Goal: Find specific page/section: Find specific page/section

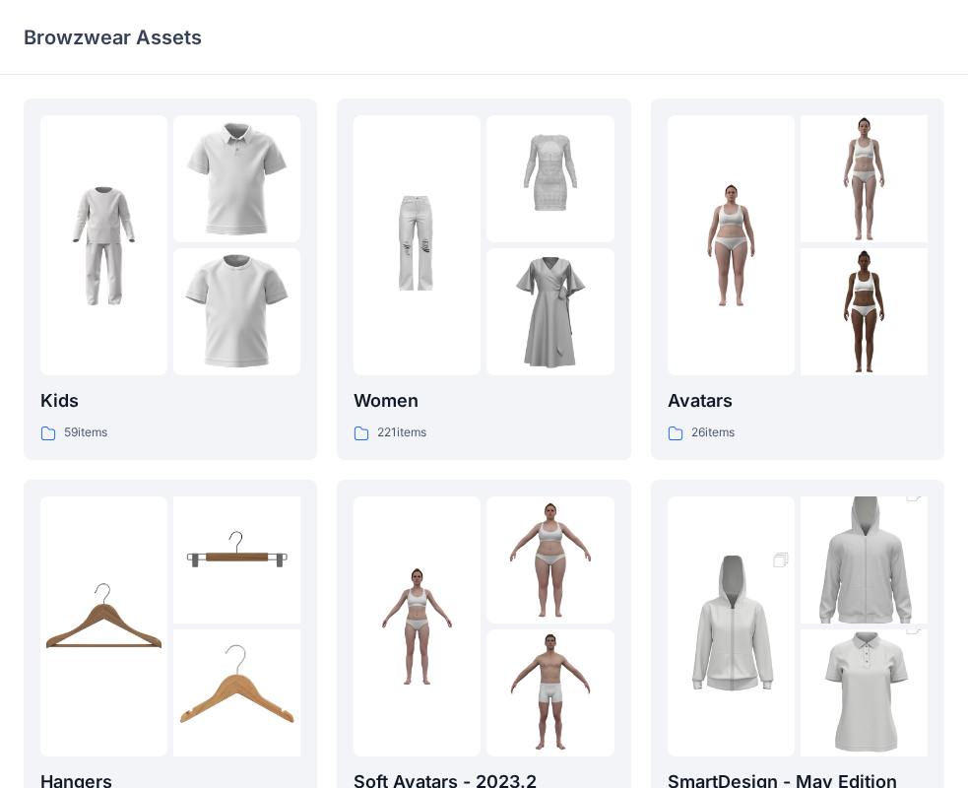
scroll to position [197, 0]
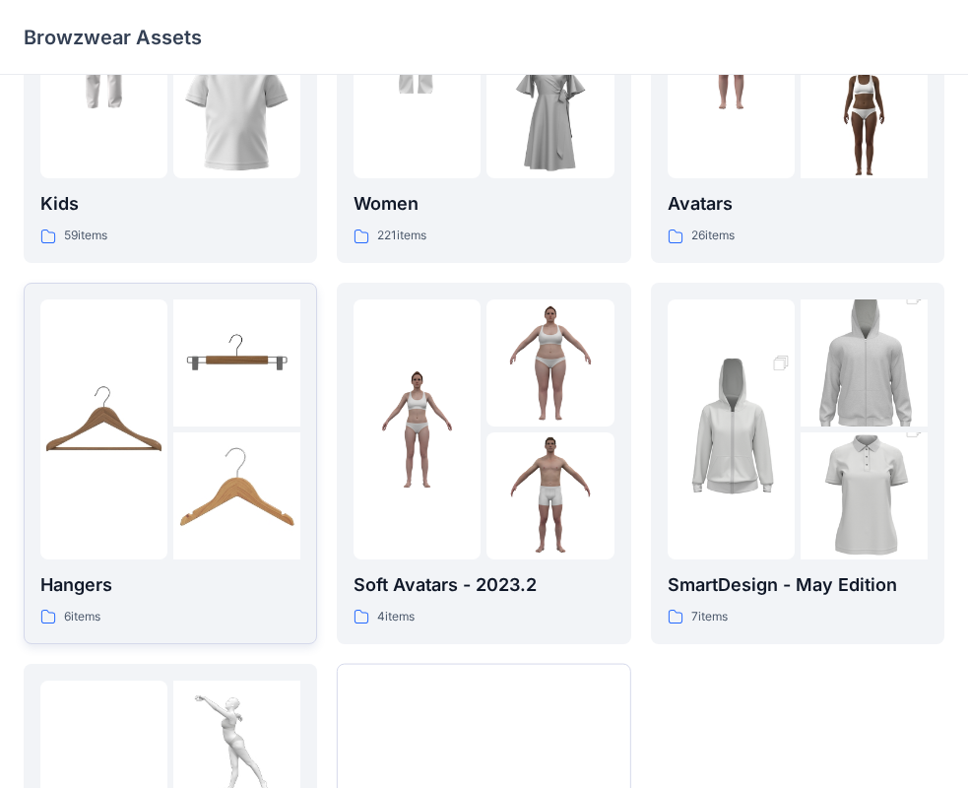
click at [188, 596] on p "Hangers" at bounding box center [170, 585] width 260 height 28
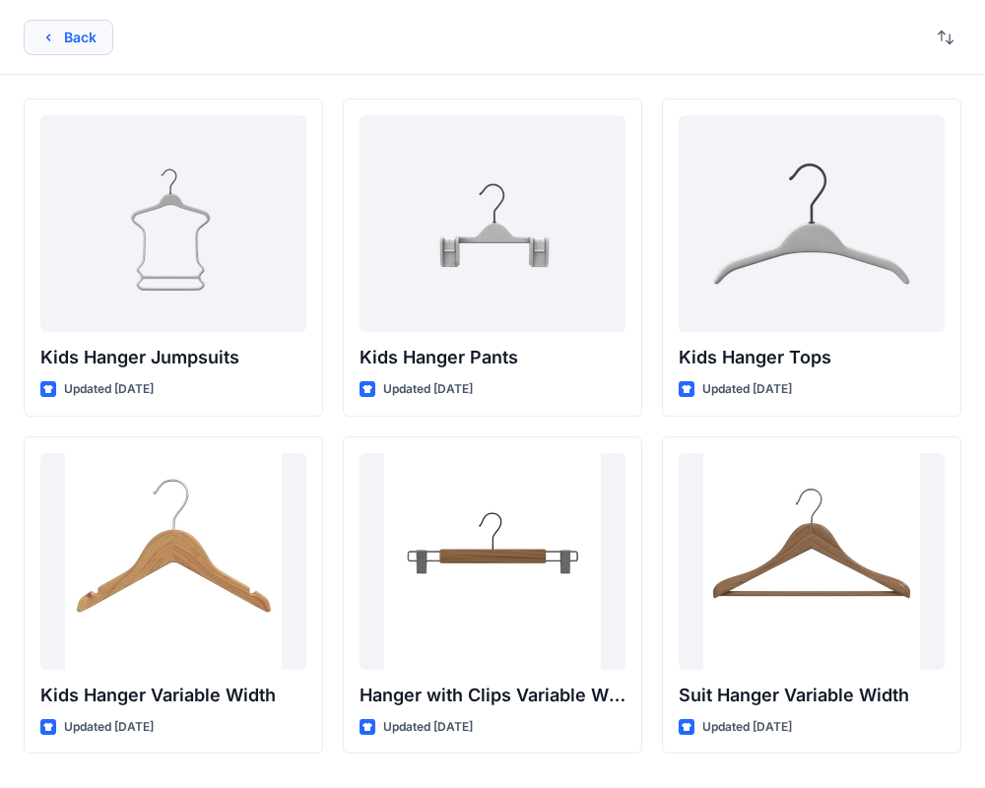
click at [63, 33] on button "Back" at bounding box center [69, 37] width 90 height 35
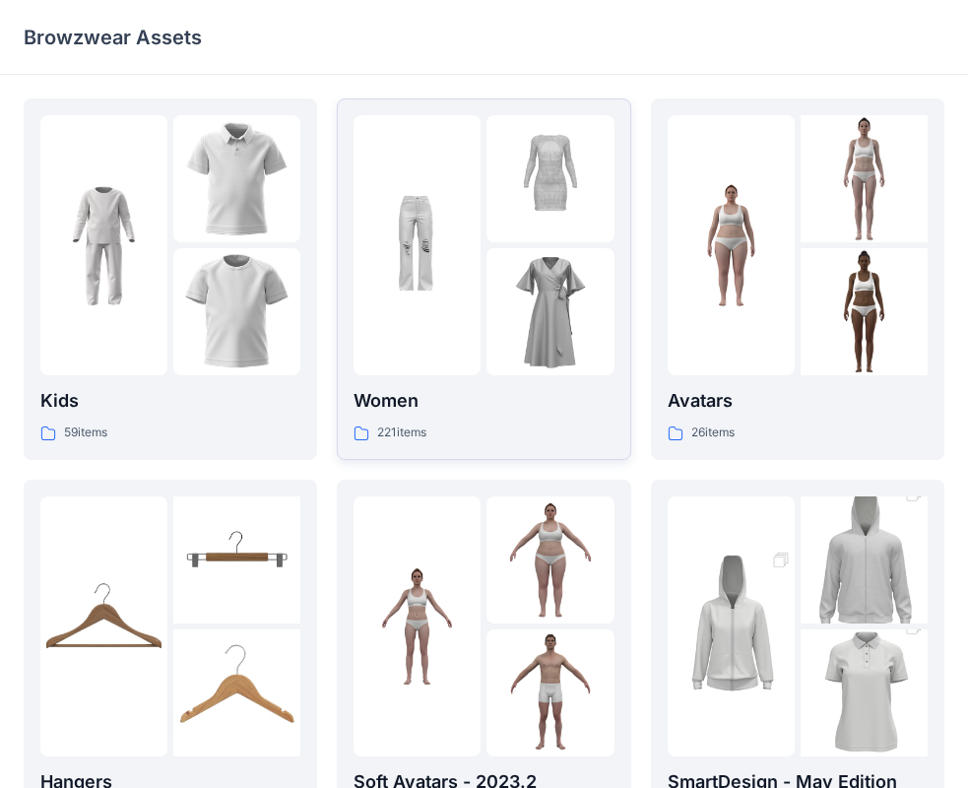
click at [531, 419] on div "Women 221 items" at bounding box center [484, 415] width 260 height 56
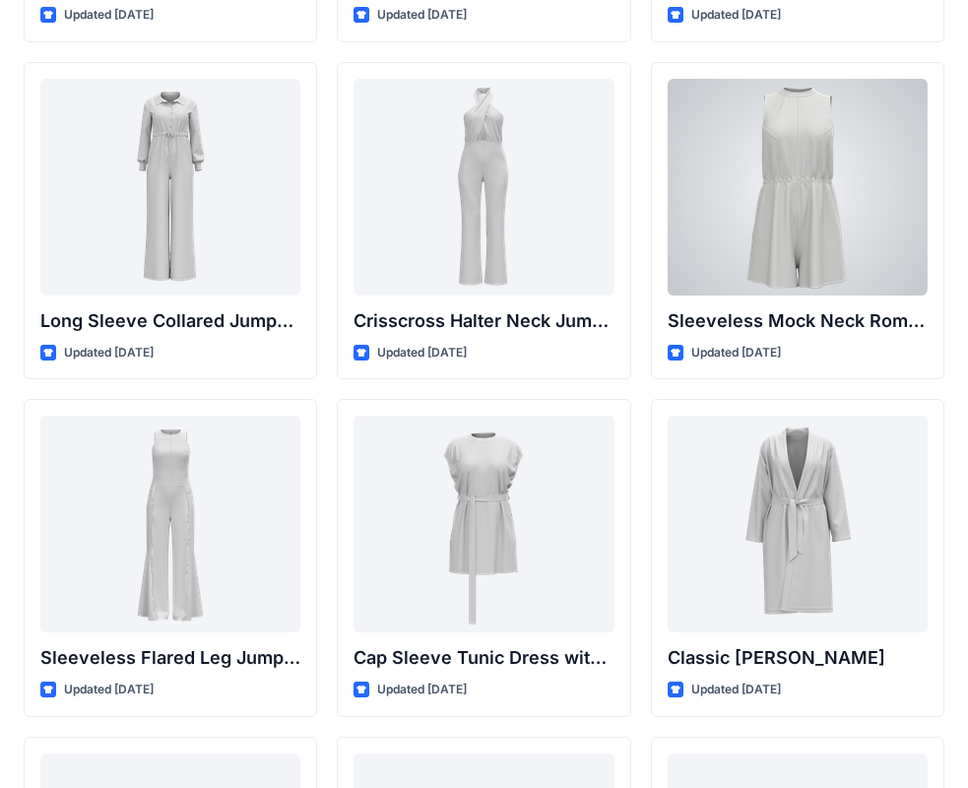
scroll to position [4125, 0]
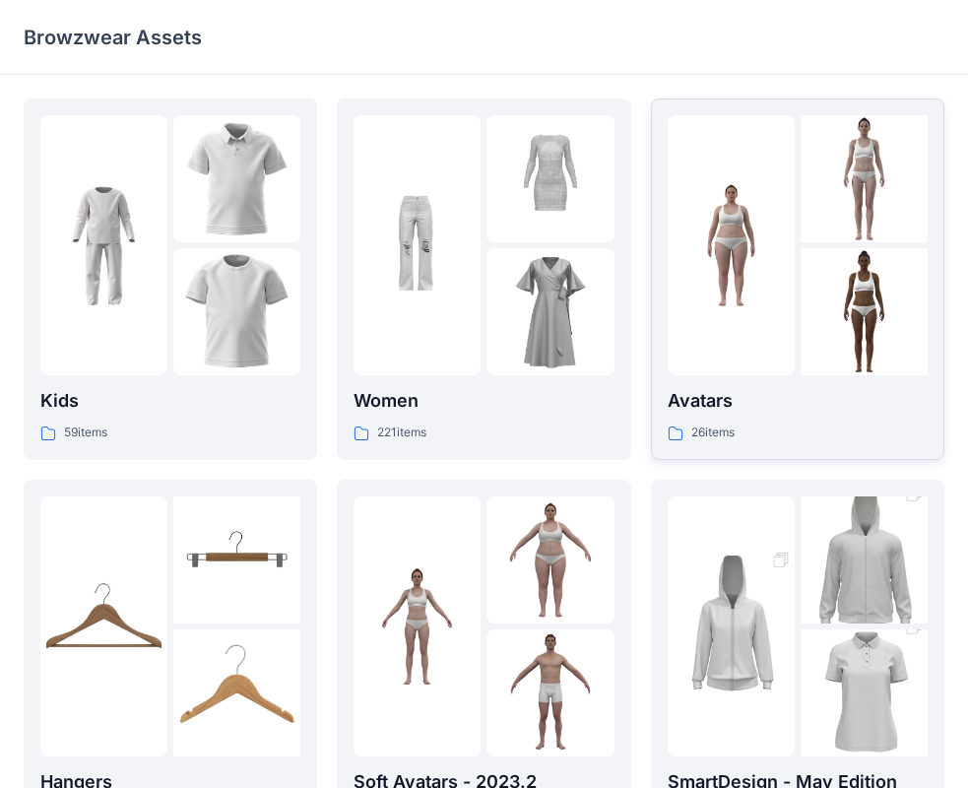
click at [819, 434] on div "26 items" at bounding box center [798, 433] width 260 height 21
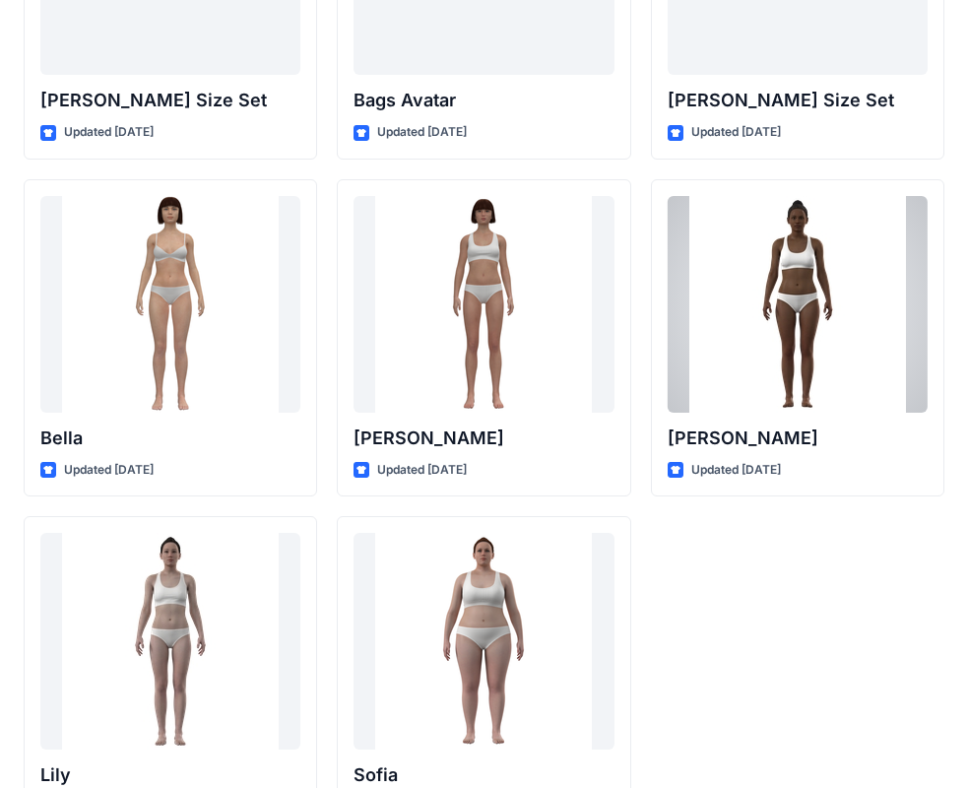
scroll to position [2351, 0]
